Goal: Obtain resource: Download file/media

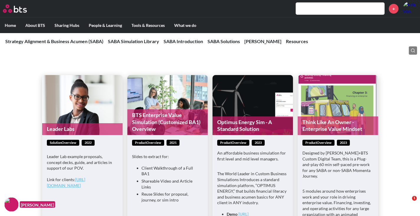
scroll to position [767, 0]
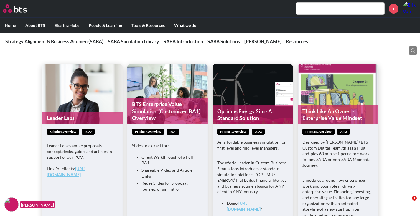
drag, startPoint x: 340, startPoint y: 88, endPoint x: 399, endPoint y: 96, distance: 59.4
click at [399, 96] on div "Leader Labs solutionOverview 2022 Leader Lab example proposals, concept decks, …" at bounding box center [210, 161] width 420 height 236
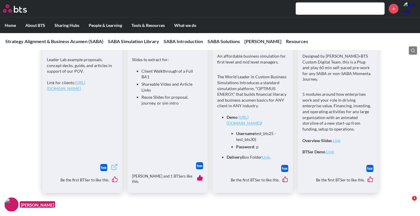
scroll to position [856, 0]
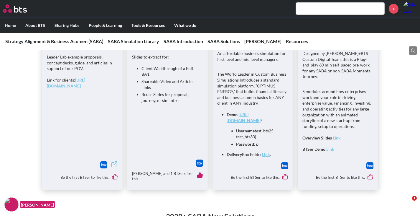
click at [340, 135] on strong "Link" at bounding box center [337, 137] width 8 height 5
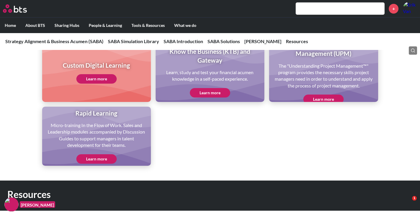
scroll to position [1416, 0]
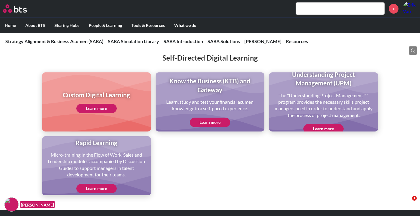
click at [215, 121] on link "Learn more" at bounding box center [210, 121] width 40 height 9
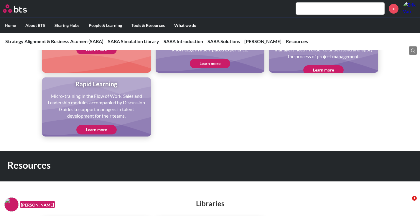
scroll to position [1475, 0]
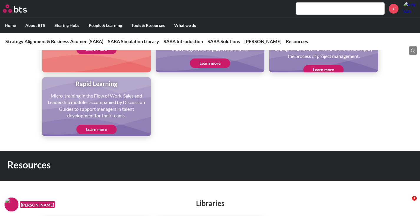
click at [87, 127] on link "Learn more" at bounding box center [96, 129] width 40 height 9
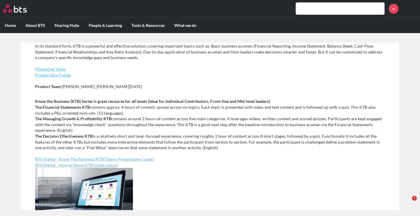
scroll to position [118, 0]
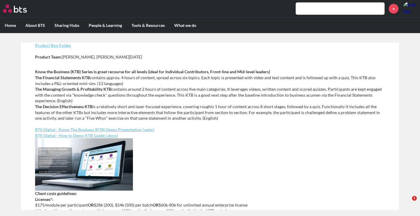
click at [104, 130] on link "BTS Digital - Know The Business (KTB) Demo Presentation (.pptx)" at bounding box center [94, 129] width 119 height 5
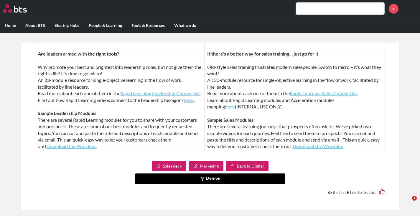
scroll to position [194, 0]
